Goal: Task Accomplishment & Management: Manage account settings

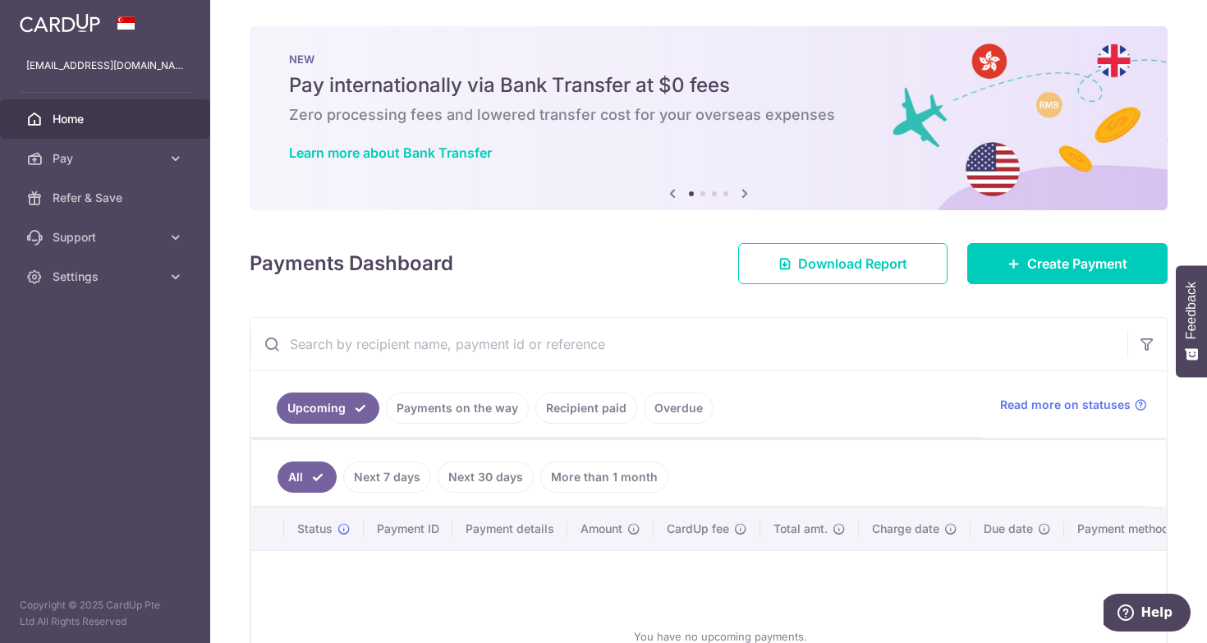
click at [407, 471] on link "Next 7 days" at bounding box center [387, 477] width 88 height 31
click at [586, 414] on link "Recipient paid" at bounding box center [586, 408] width 102 height 31
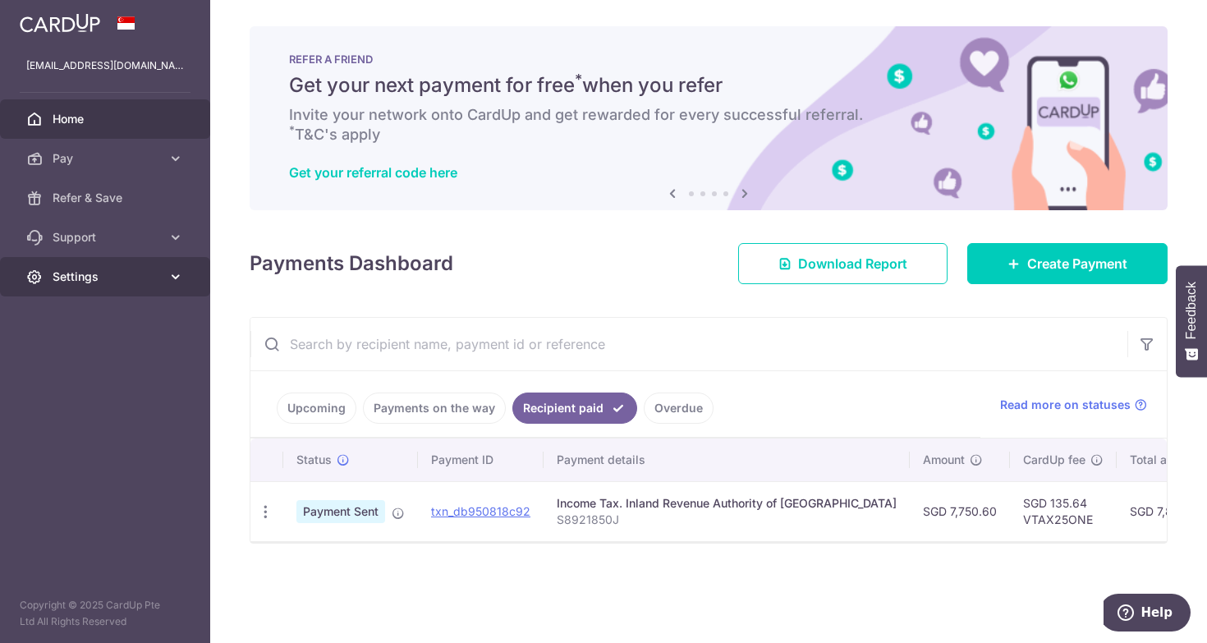
click at [138, 268] on link "Settings" at bounding box center [105, 276] width 210 height 39
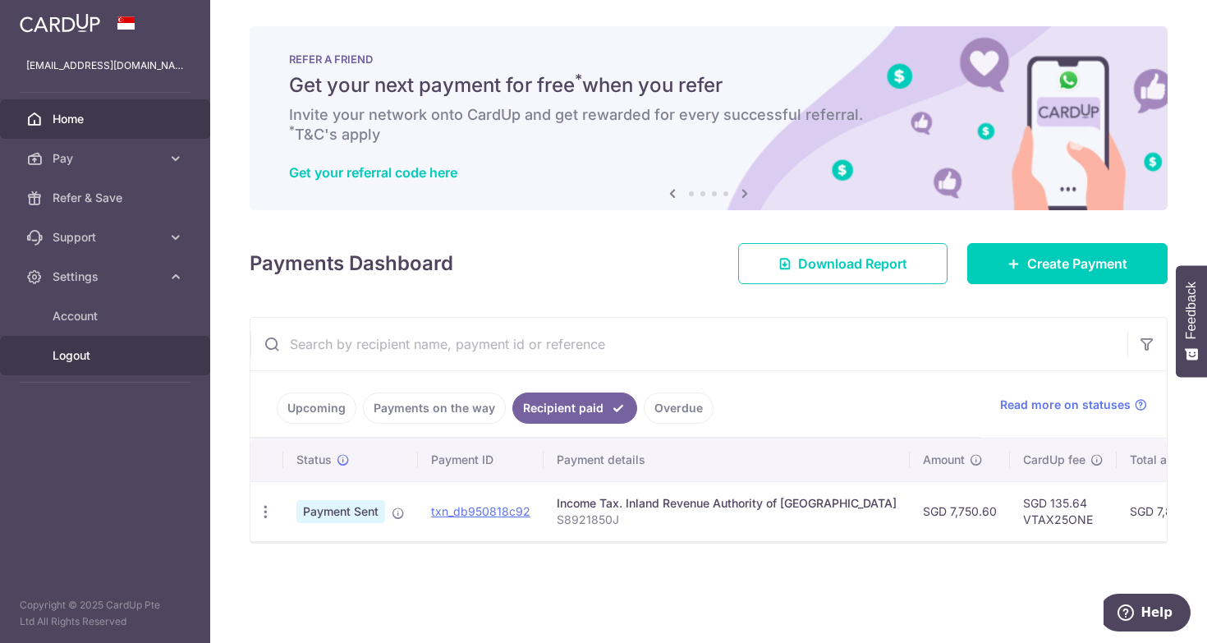
click at [103, 358] on span "Logout" at bounding box center [107, 355] width 108 height 16
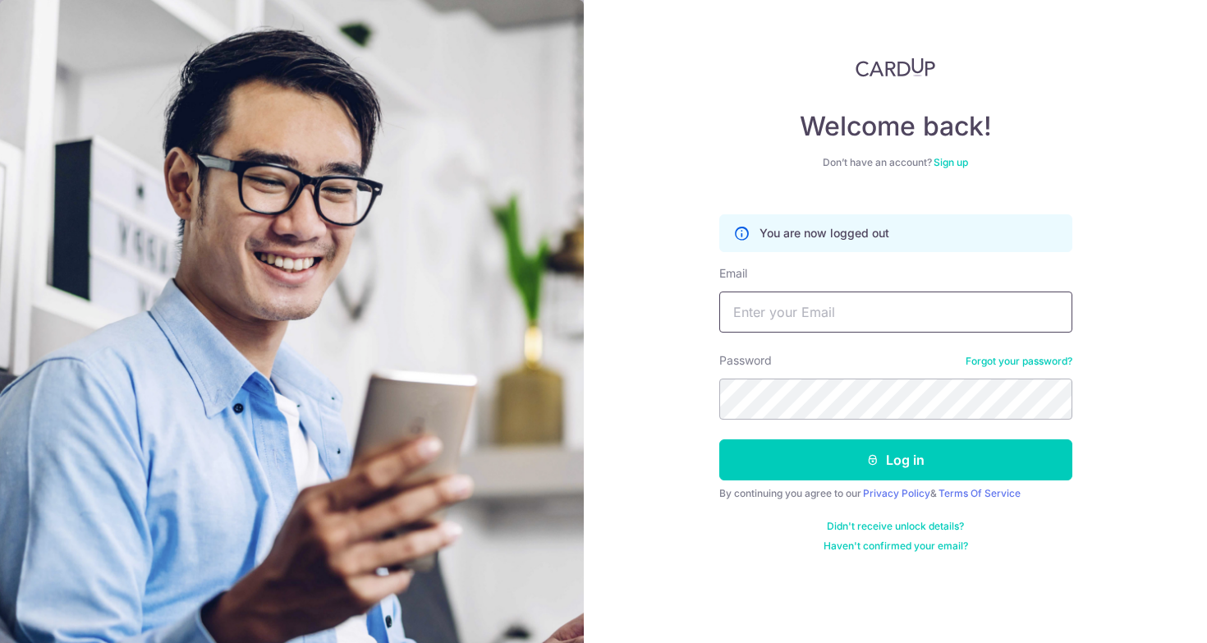
click at [873, 314] on input "Email" at bounding box center [895, 312] width 353 height 41
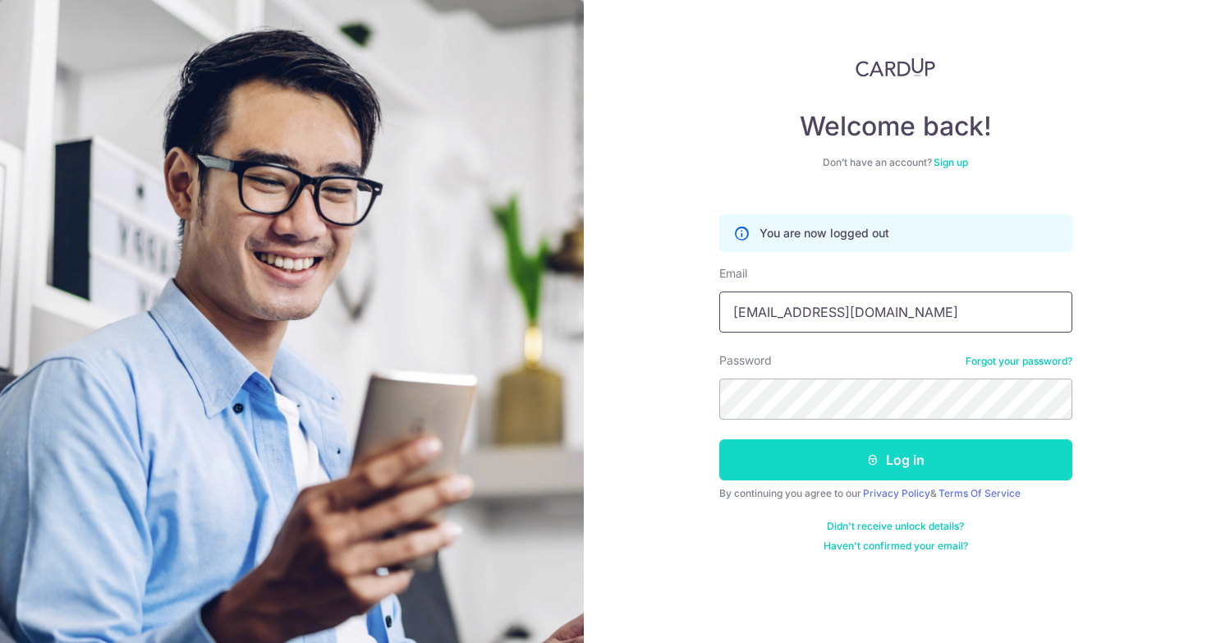
type input "[EMAIL_ADDRESS][DOMAIN_NAME]"
click at [887, 466] on button "Log in" at bounding box center [895, 459] width 353 height 41
